Goal: Task Accomplishment & Management: Manage account settings

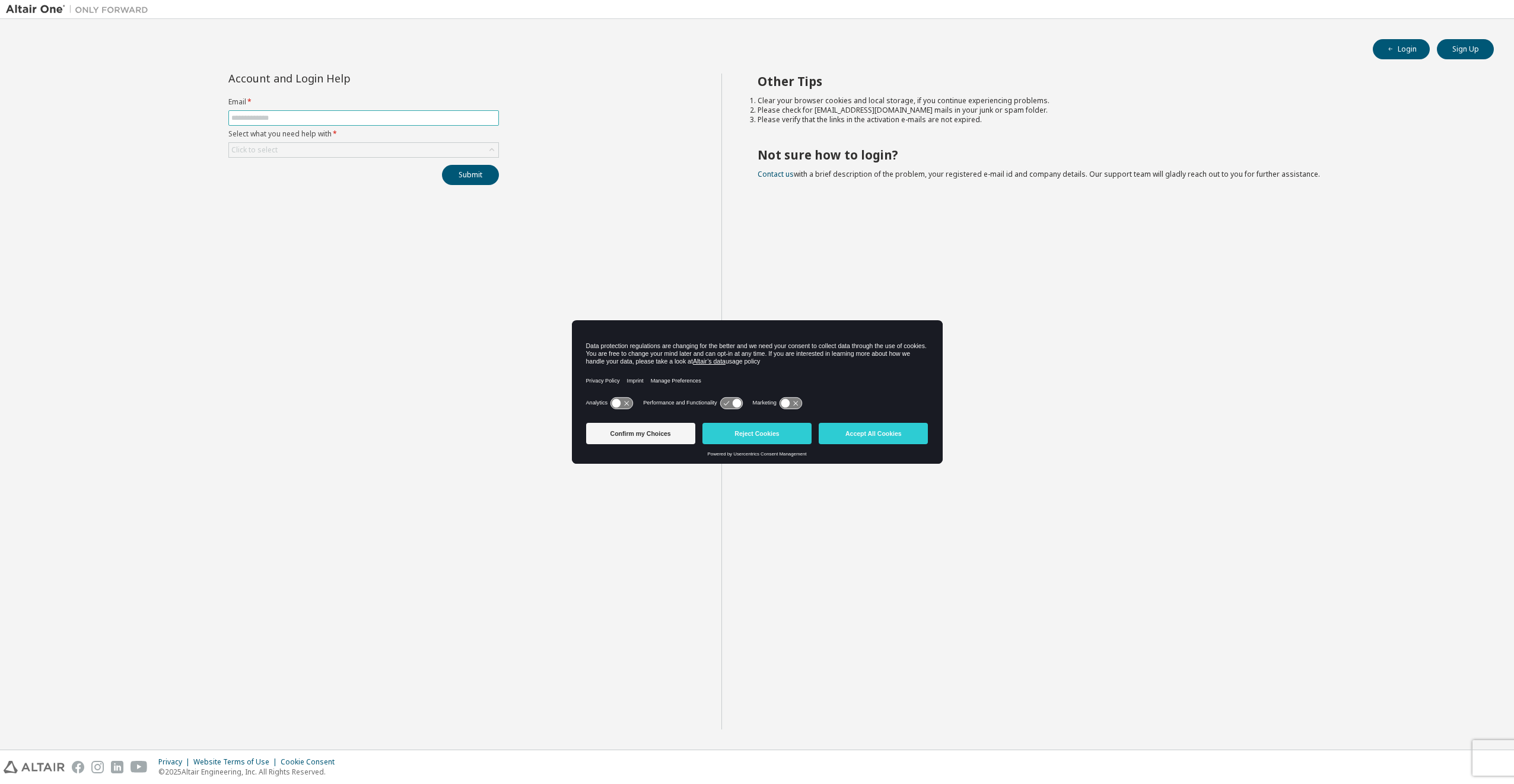
click at [273, 117] on input "text" at bounding box center [364, 118] width 265 height 9
type input "**********"
click at [287, 155] on div "Click to select" at bounding box center [364, 150] width 269 height 14
click at [286, 178] on li "I forgot my password" at bounding box center [363, 183] width 267 height 15
click at [480, 174] on button "Submit" at bounding box center [471, 175] width 57 height 20
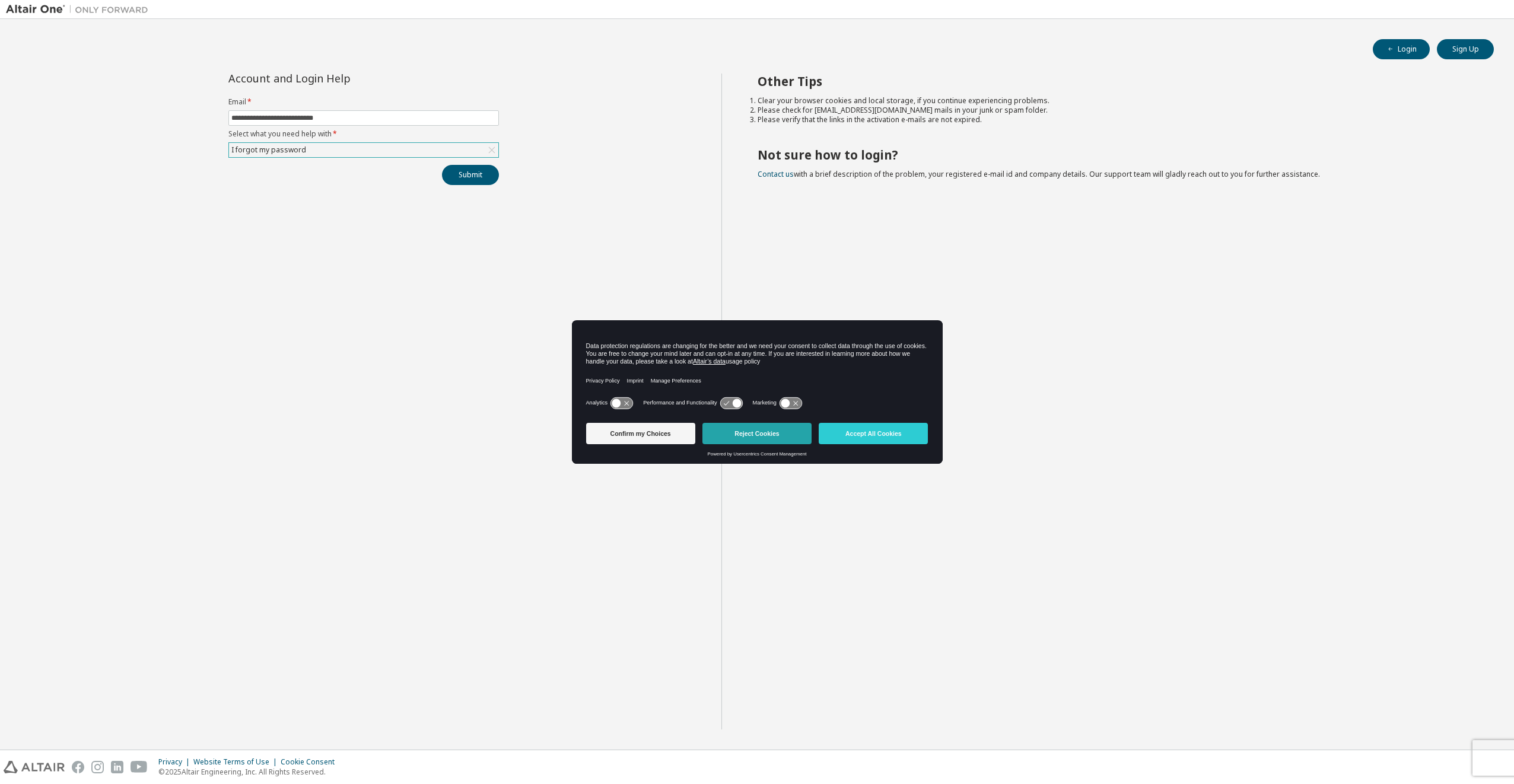
click at [781, 440] on button "Reject Cookies" at bounding box center [757, 434] width 109 height 22
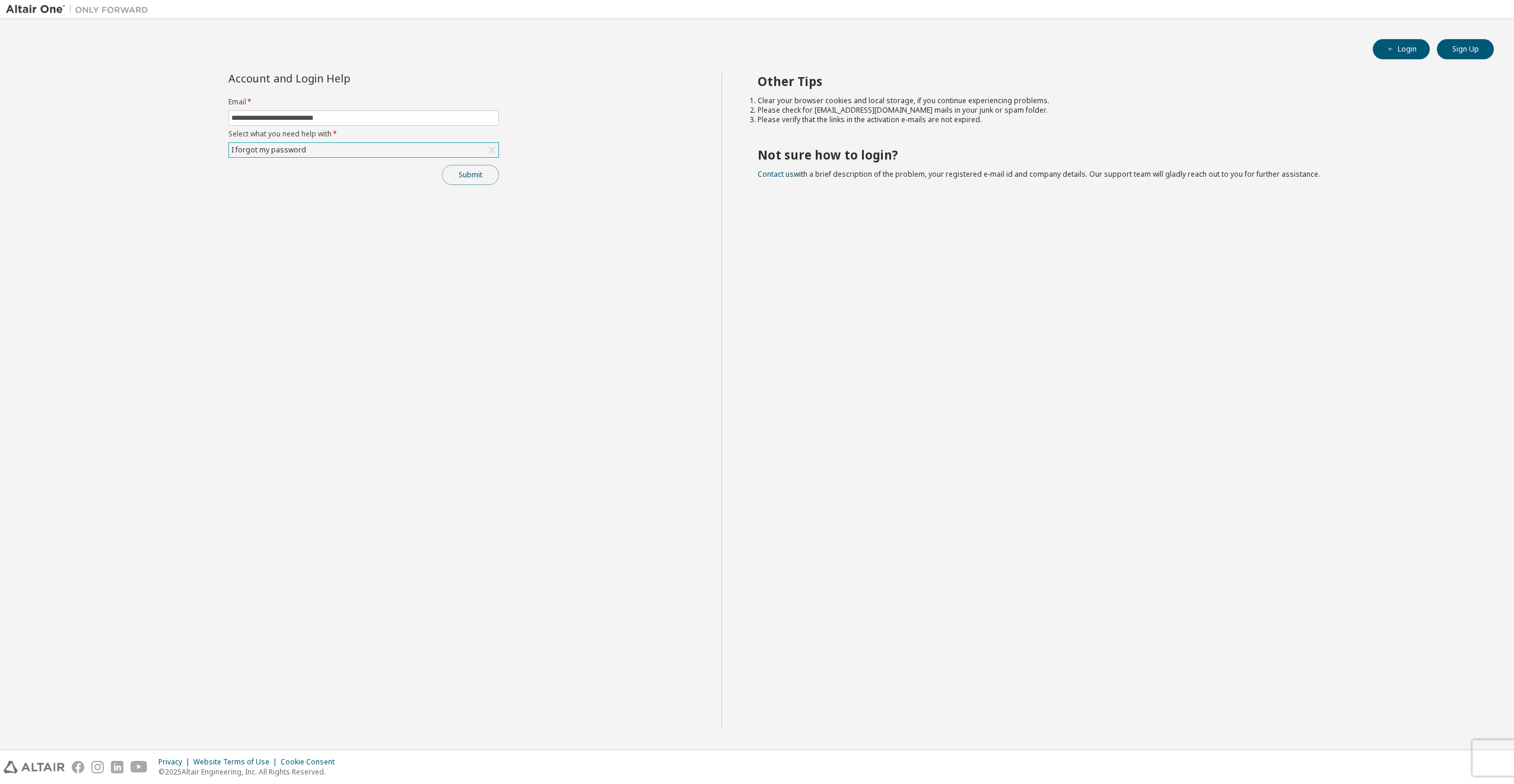
click at [463, 174] on button "Submit" at bounding box center [471, 175] width 57 height 20
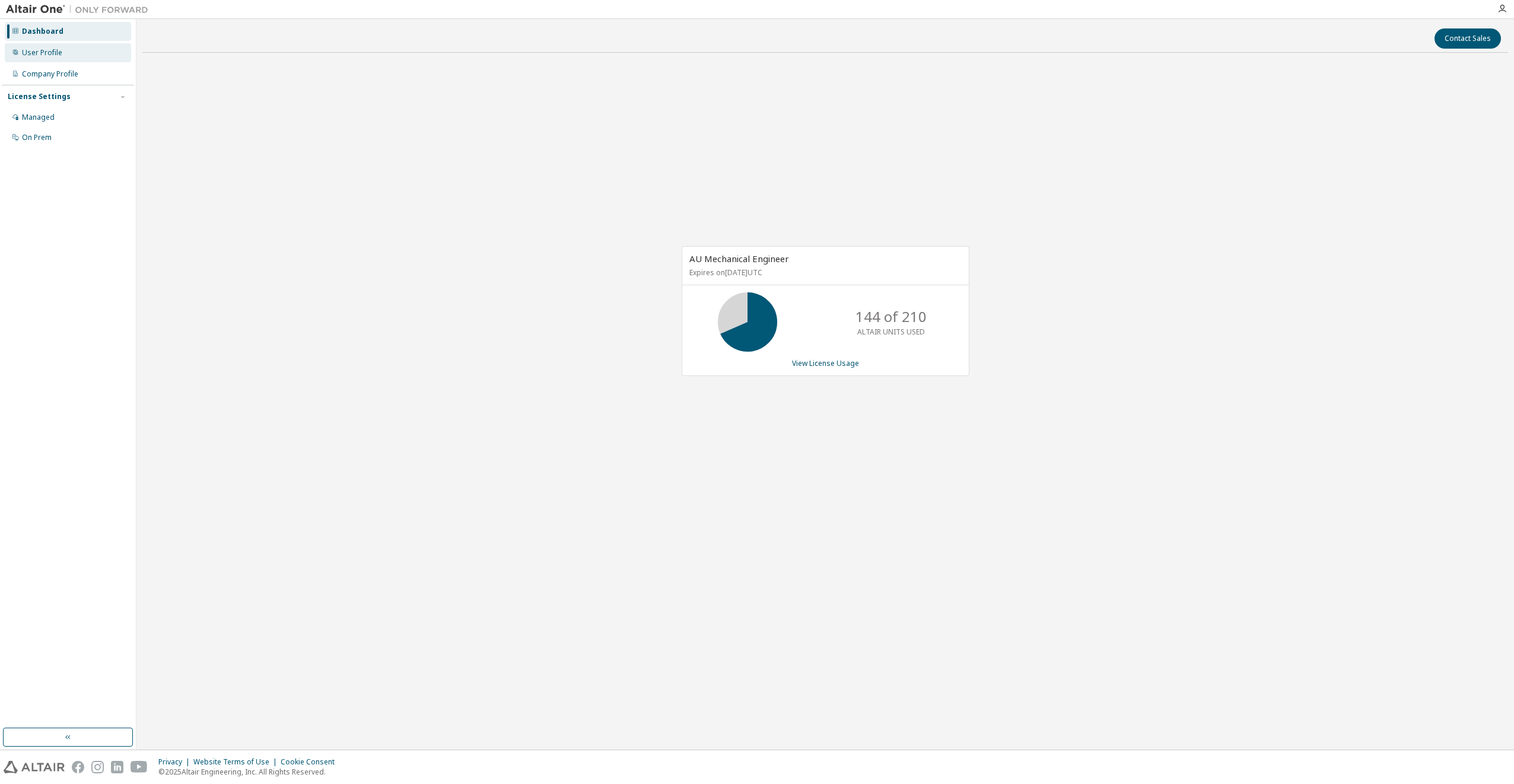
click at [46, 48] on div "User Profile" at bounding box center [42, 52] width 40 height 9
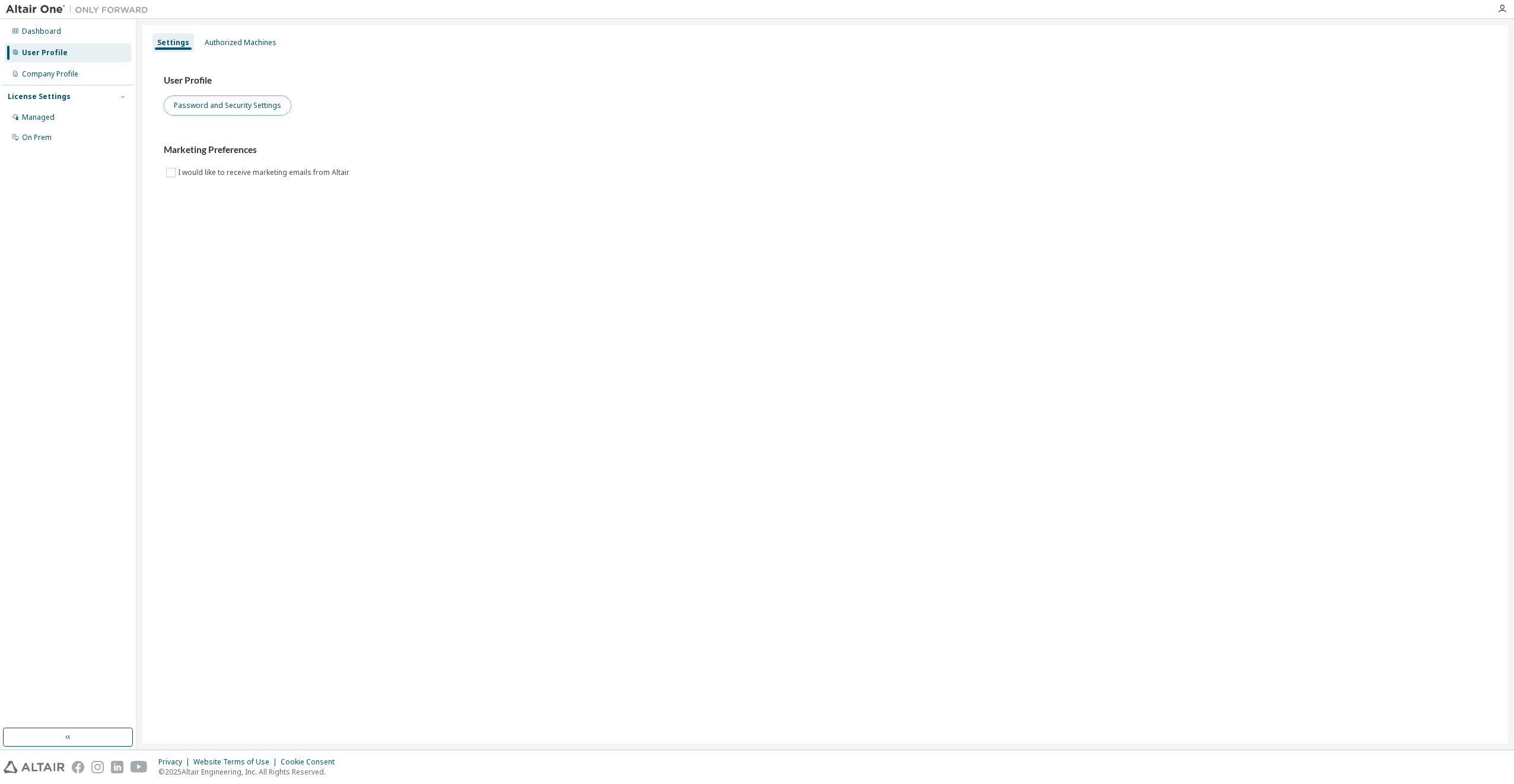
click at [224, 102] on button "Password and Security Settings" at bounding box center [227, 106] width 127 height 20
click at [41, 73] on div "Company Profile" at bounding box center [49, 74] width 56 height 9
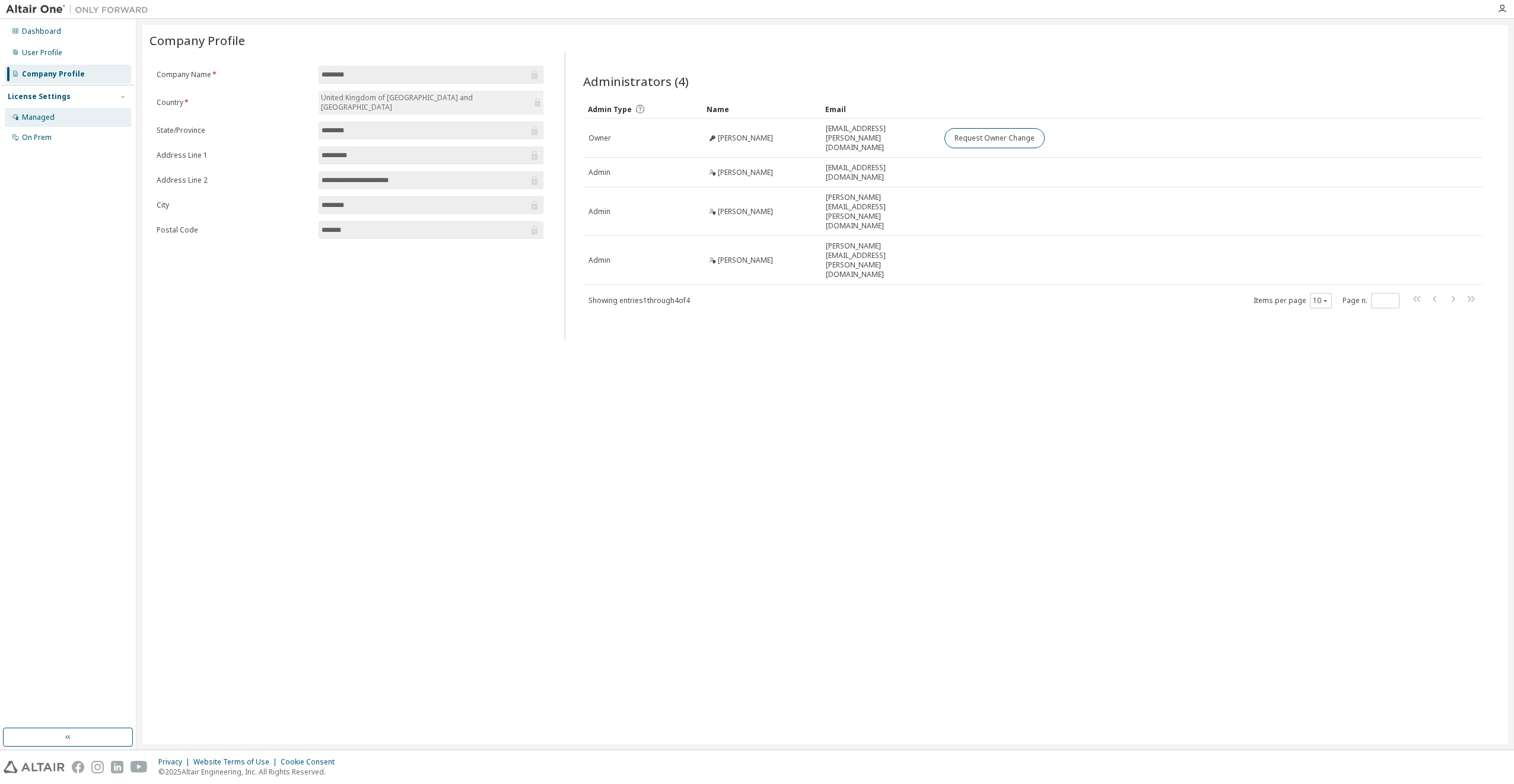
click at [41, 119] on div "Managed" at bounding box center [38, 117] width 32 height 9
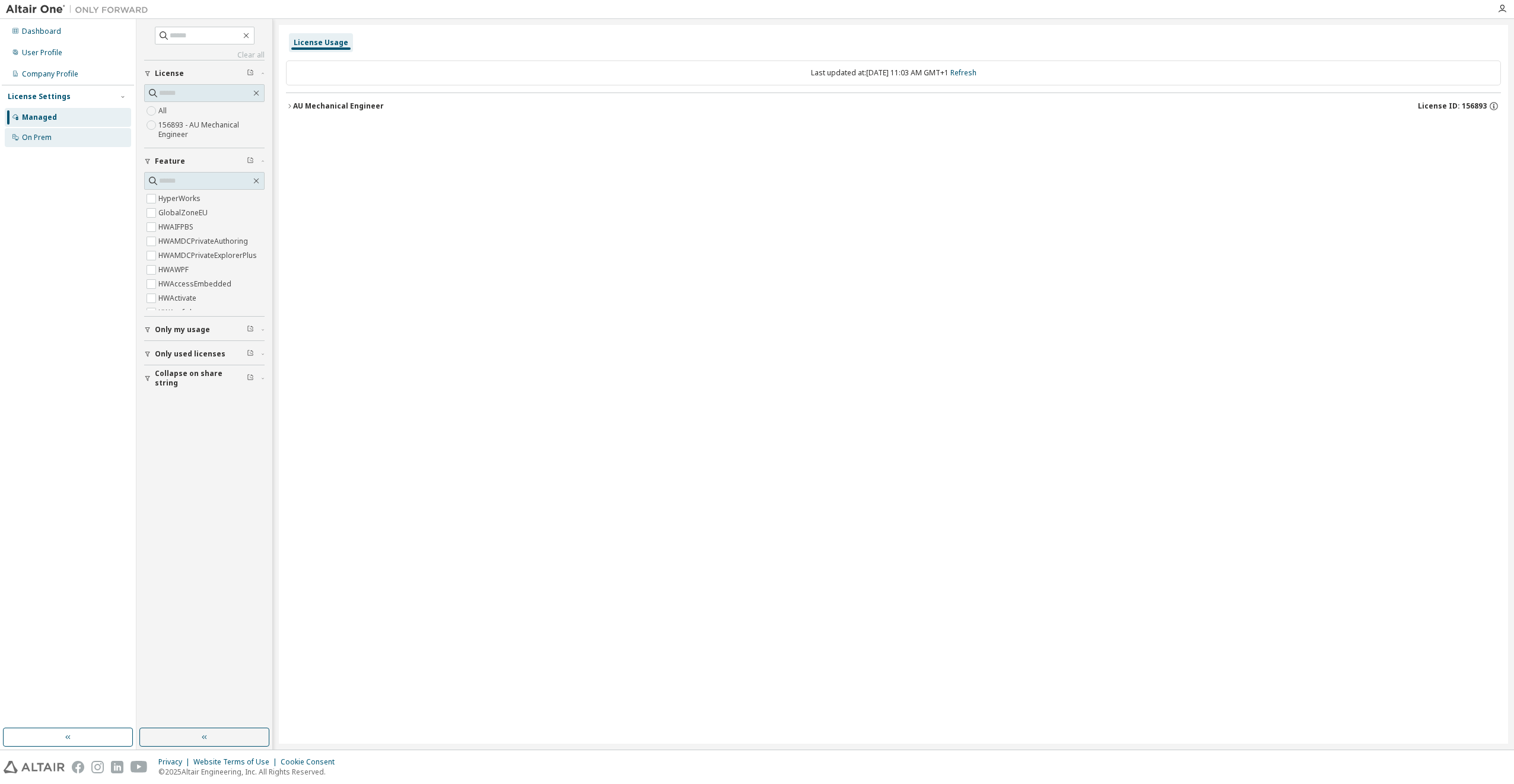
click at [41, 132] on div "On Prem" at bounding box center [68, 137] width 127 height 19
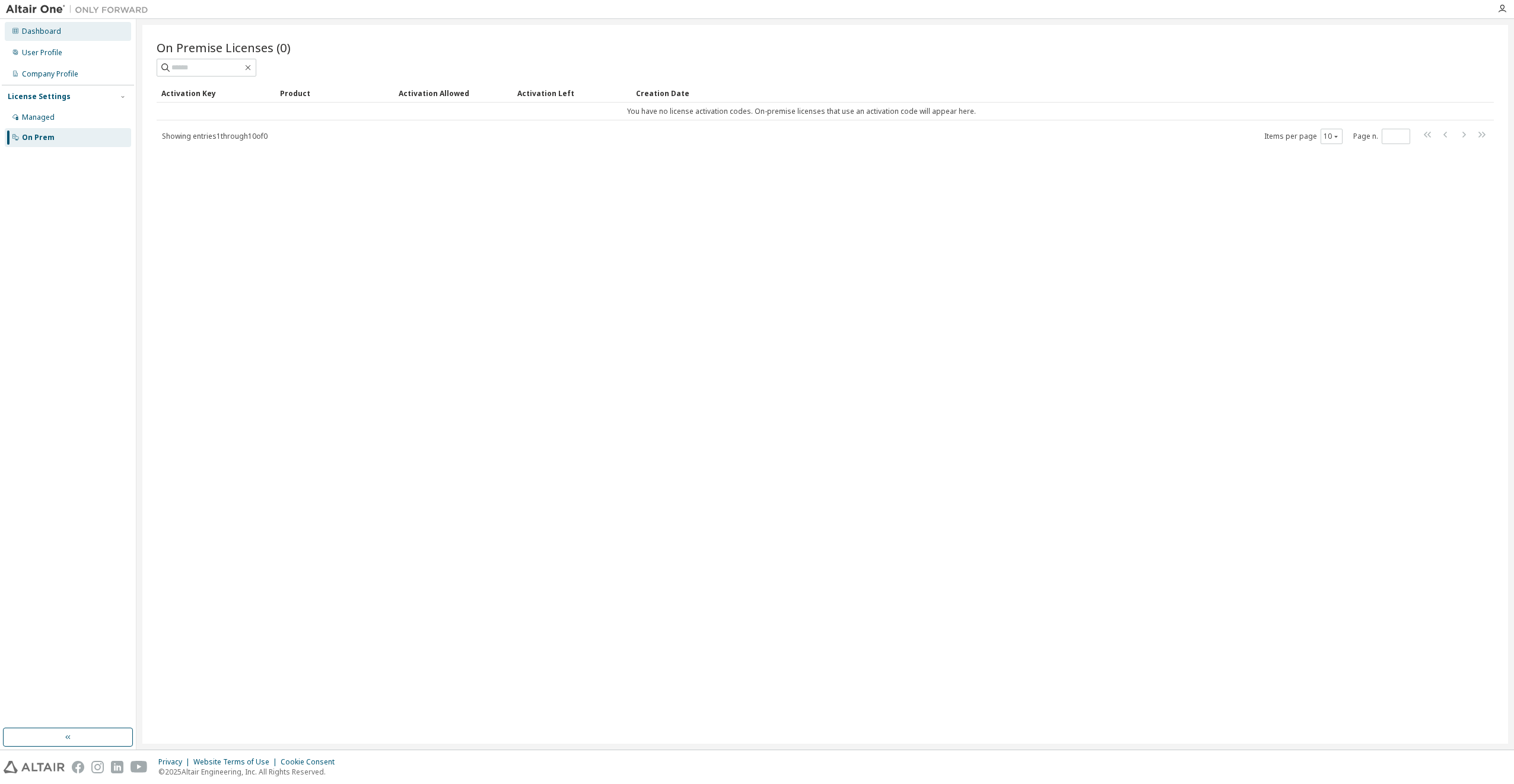
click at [36, 28] on div "Dashboard" at bounding box center [41, 32] width 39 height 9
